Goal: Task Accomplishment & Management: Manage account settings

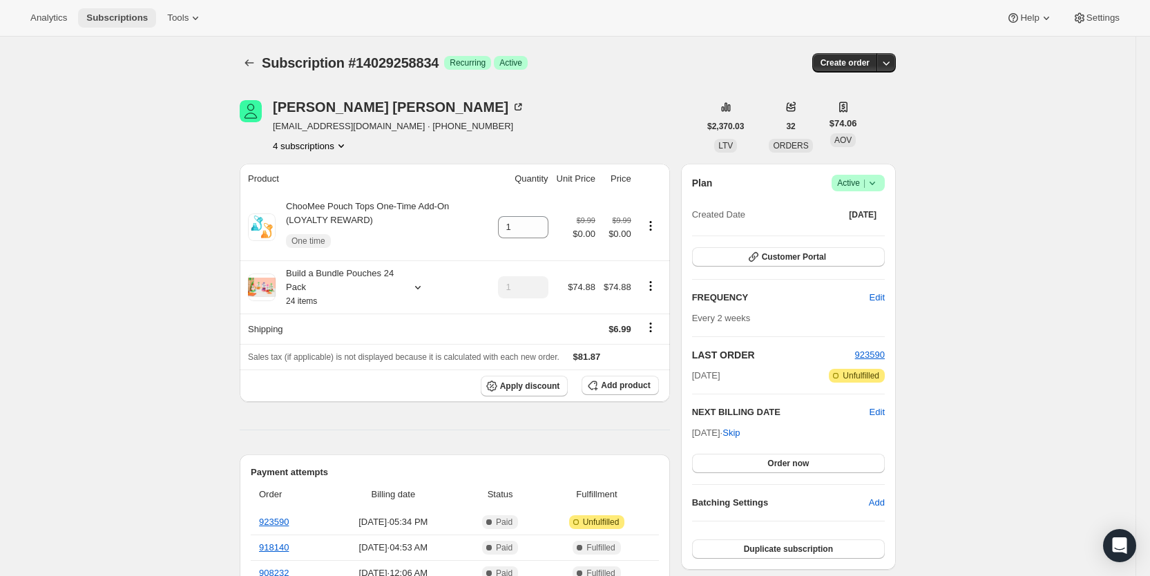
drag, startPoint x: 112, startPoint y: 19, endPoint x: 122, endPoint y: 19, distance: 9.7
click at [112, 19] on span "Subscriptions" at bounding box center [116, 17] width 61 height 11
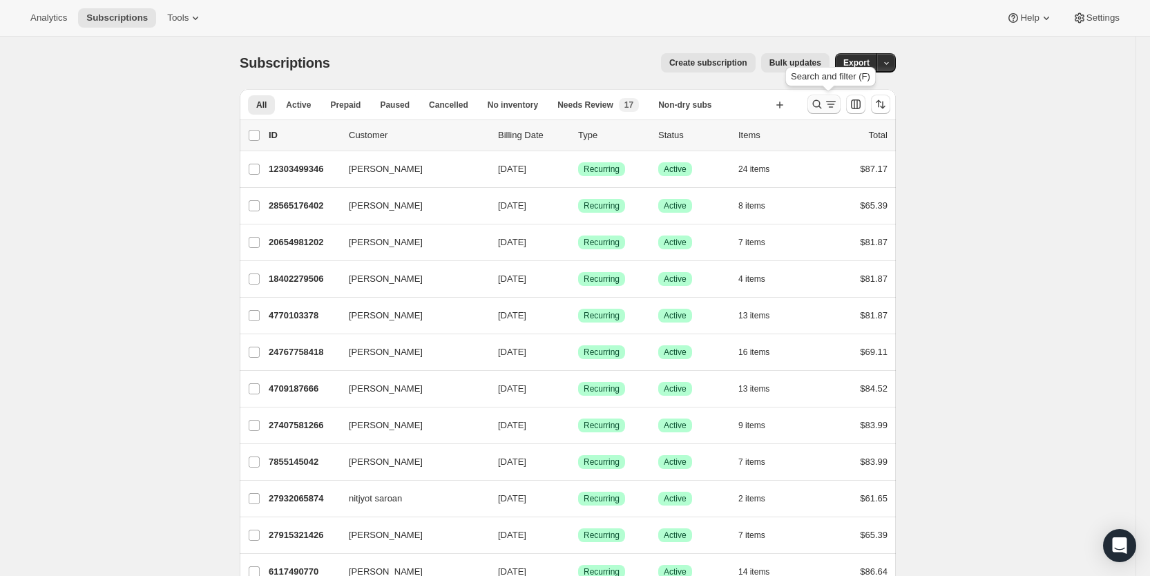
click at [824, 102] on icon "Search and filter results" at bounding box center [817, 104] width 14 height 14
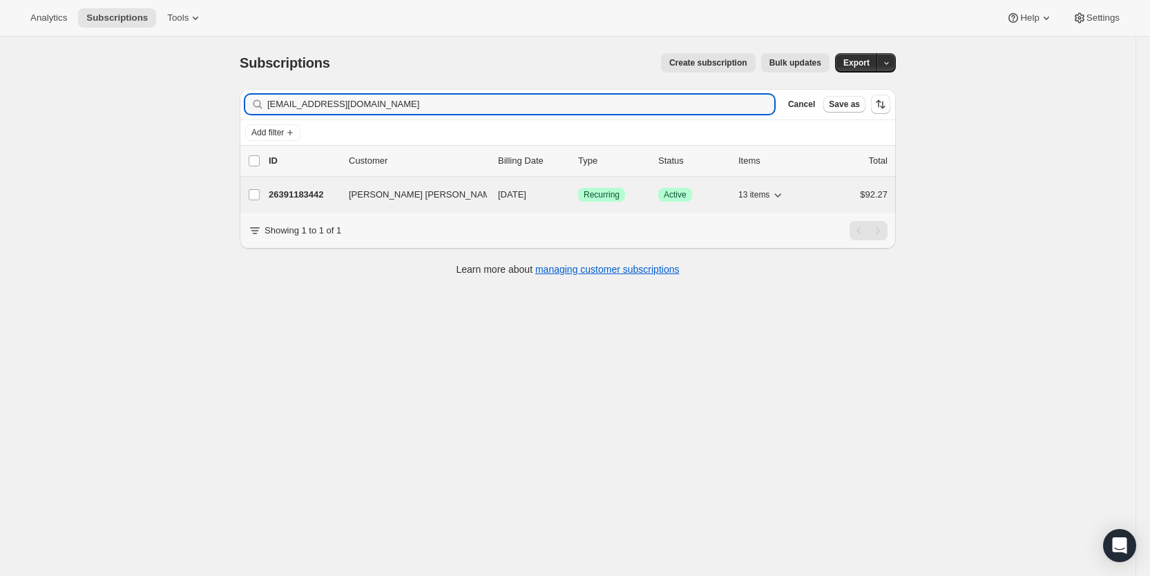
type input "[EMAIL_ADDRESS][DOMAIN_NAME]"
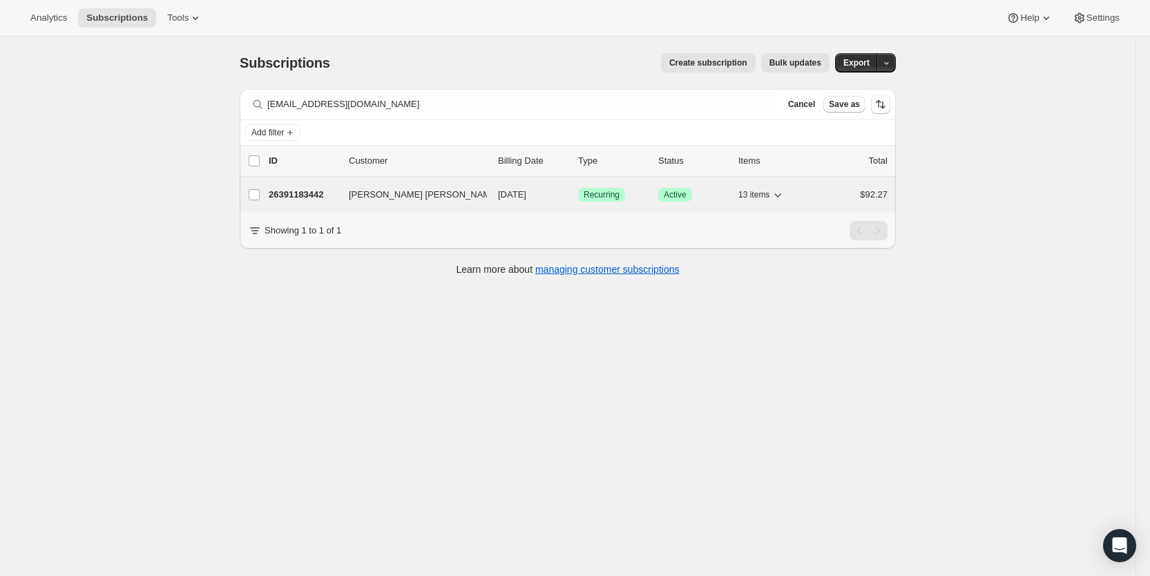
click at [521, 190] on span "[DATE]" at bounding box center [512, 194] width 28 height 10
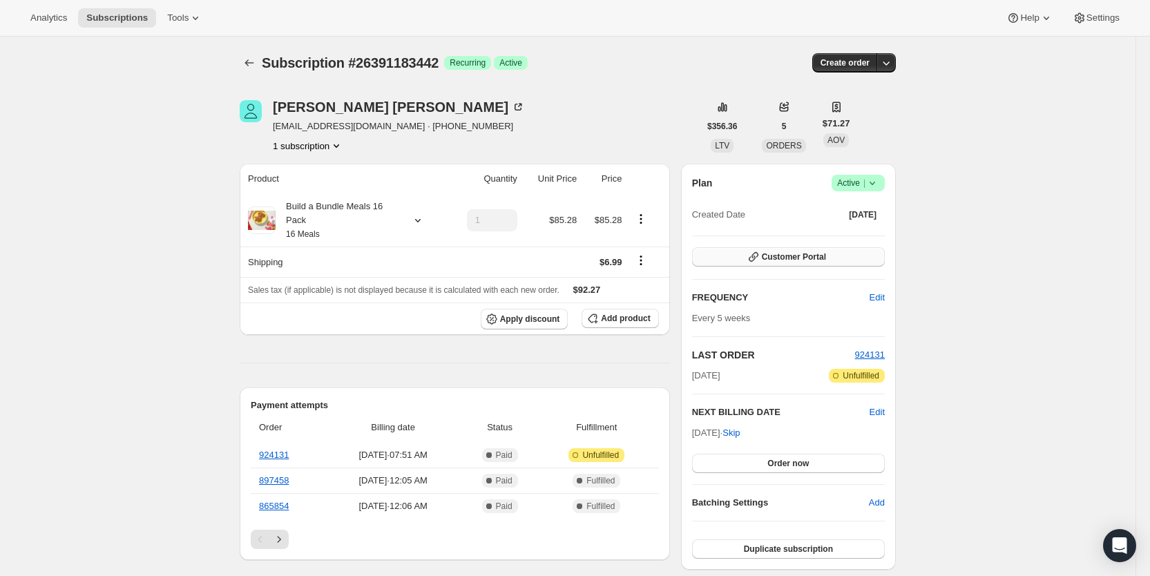
click at [838, 256] on button "Customer Portal" at bounding box center [788, 256] width 193 height 19
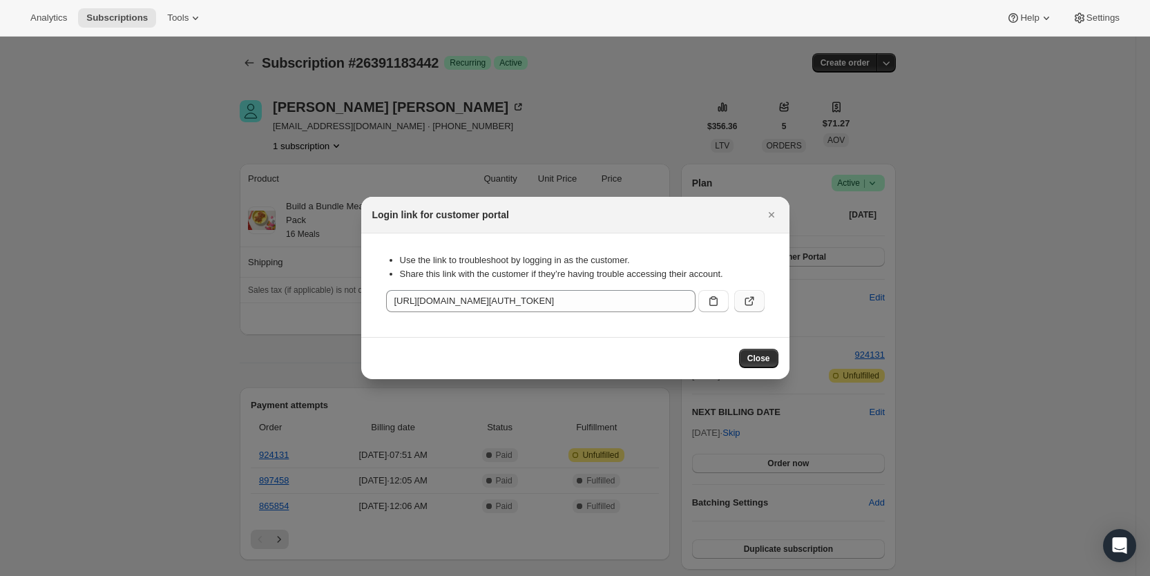
click at [753, 299] on icon ":r84e:" at bounding box center [751, 300] width 6 height 6
click at [768, 211] on icon "Close" at bounding box center [771, 215] width 14 height 14
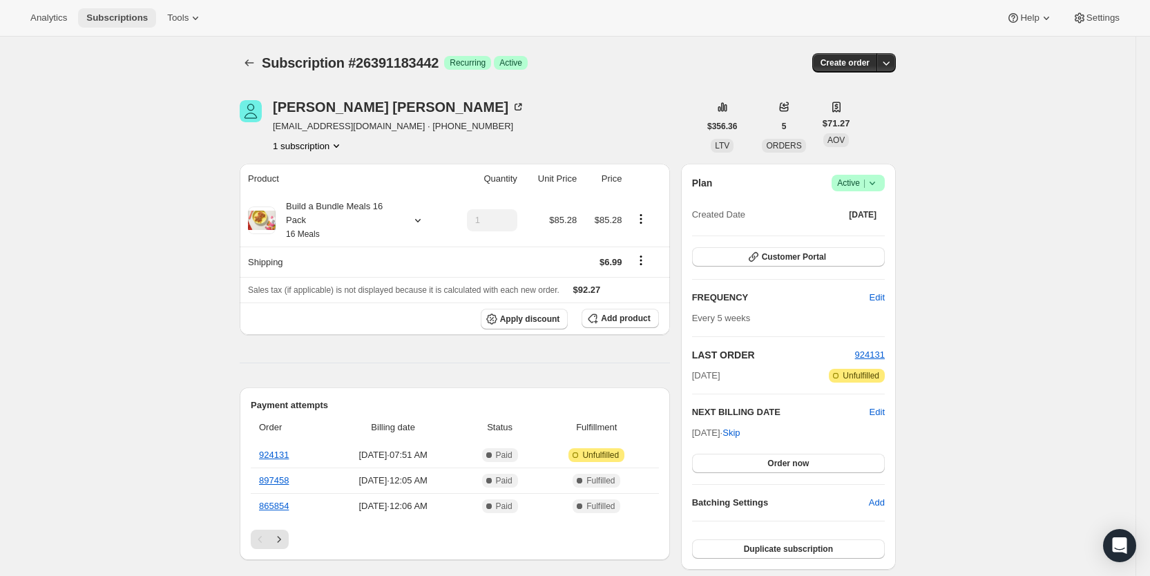
click at [126, 21] on span "Subscriptions" at bounding box center [116, 17] width 61 height 11
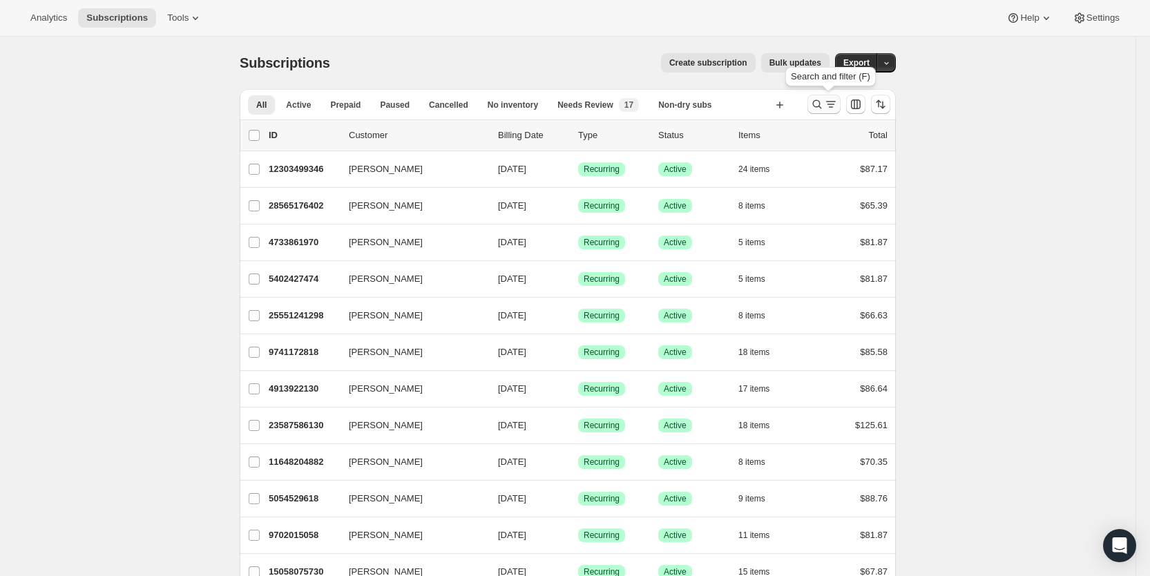
click at [824, 104] on icon "Search and filter results" at bounding box center [817, 104] width 14 height 14
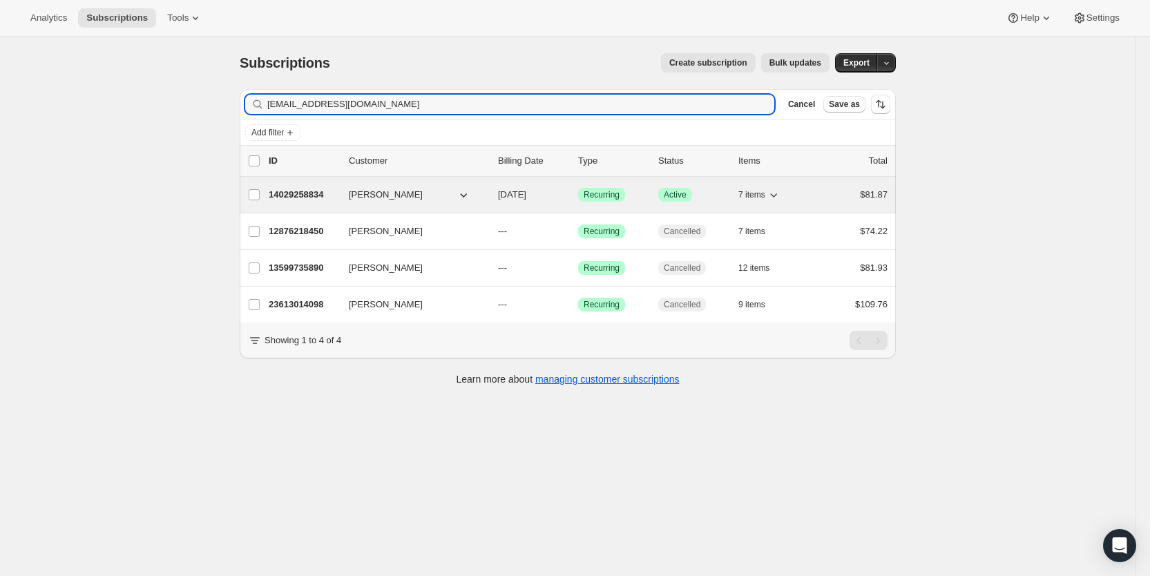
type input "[EMAIL_ADDRESS][DOMAIN_NAME]"
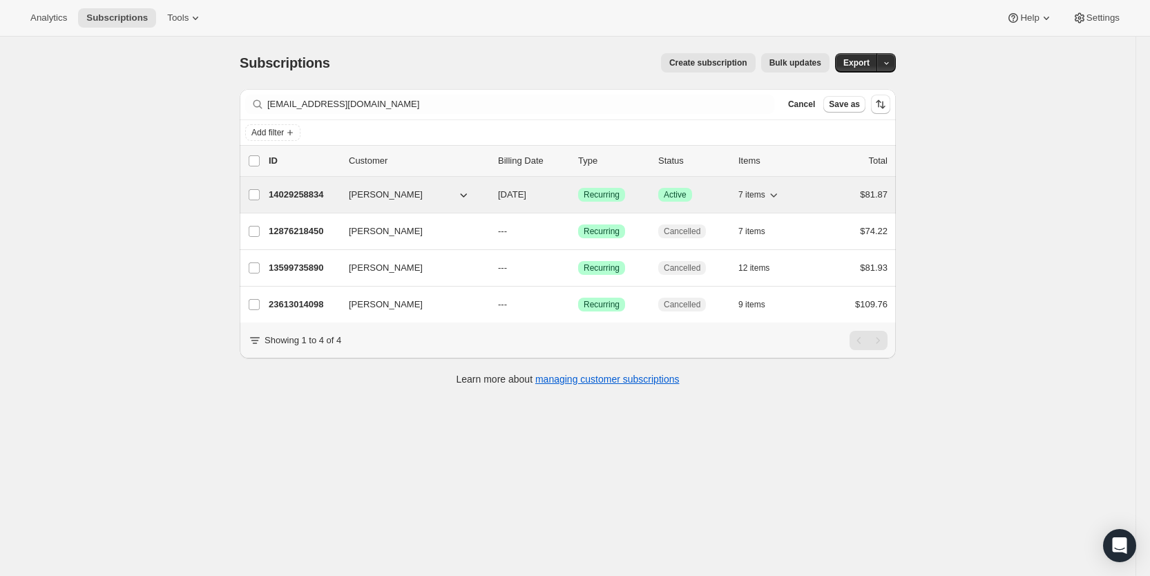
click at [550, 194] on p "[DATE]" at bounding box center [532, 195] width 69 height 14
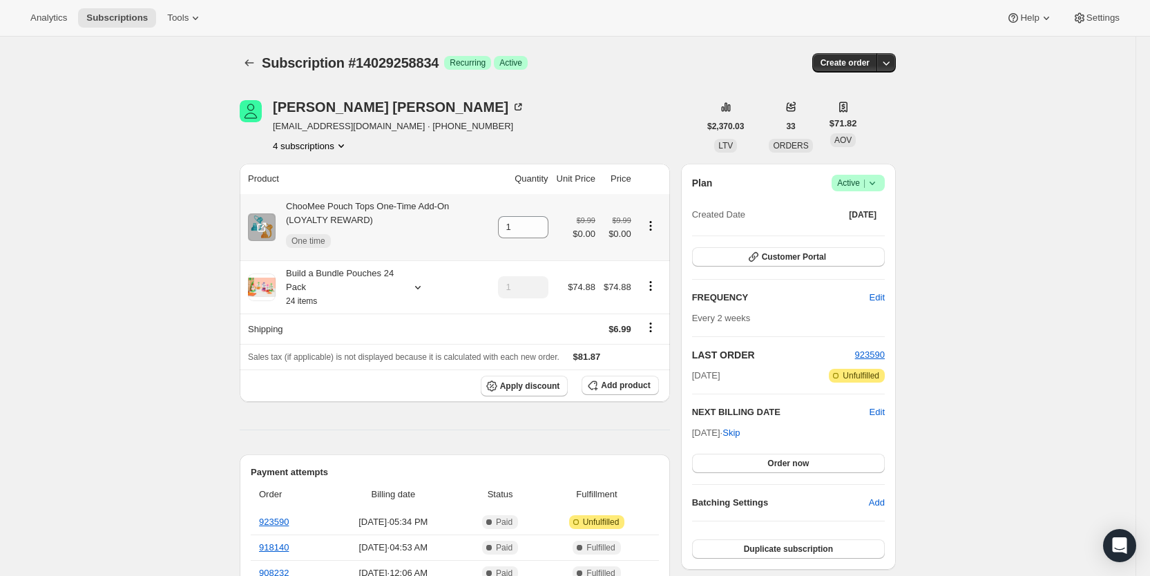
click at [655, 224] on icon "Product actions" at bounding box center [651, 226] width 14 height 14
click at [642, 299] on span "Remove" at bounding box center [628, 299] width 33 height 10
type input "0"
